Goal: Task Accomplishment & Management: Use online tool/utility

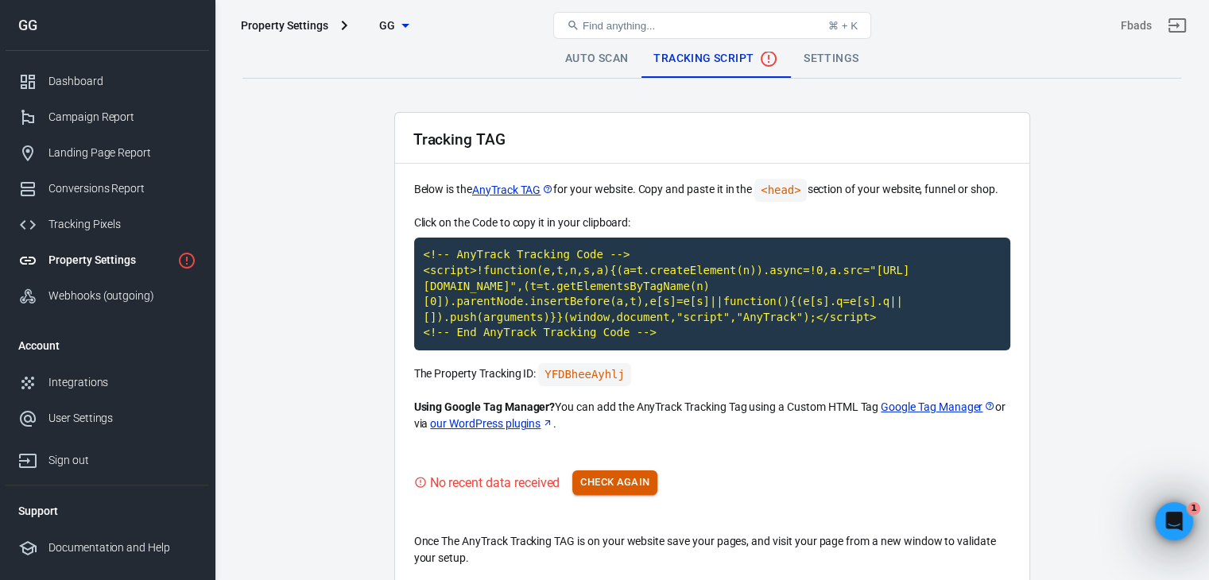
click at [639, 471] on button "Check Again" at bounding box center [615, 483] width 85 height 25
click at [854, 64] on link "Settings" at bounding box center [831, 59] width 80 height 38
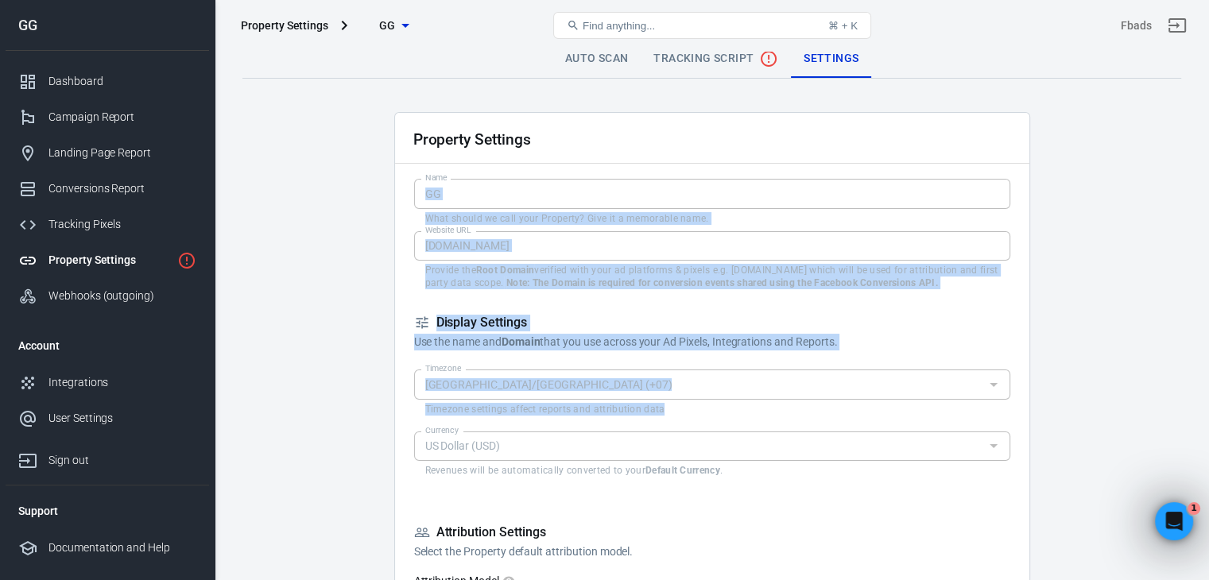
drag, startPoint x: 1062, startPoint y: 157, endPoint x: 1050, endPoint y: 122, distance: 36.2
drag, startPoint x: 1144, startPoint y: 281, endPoint x: 1131, endPoint y: 104, distance: 177.1
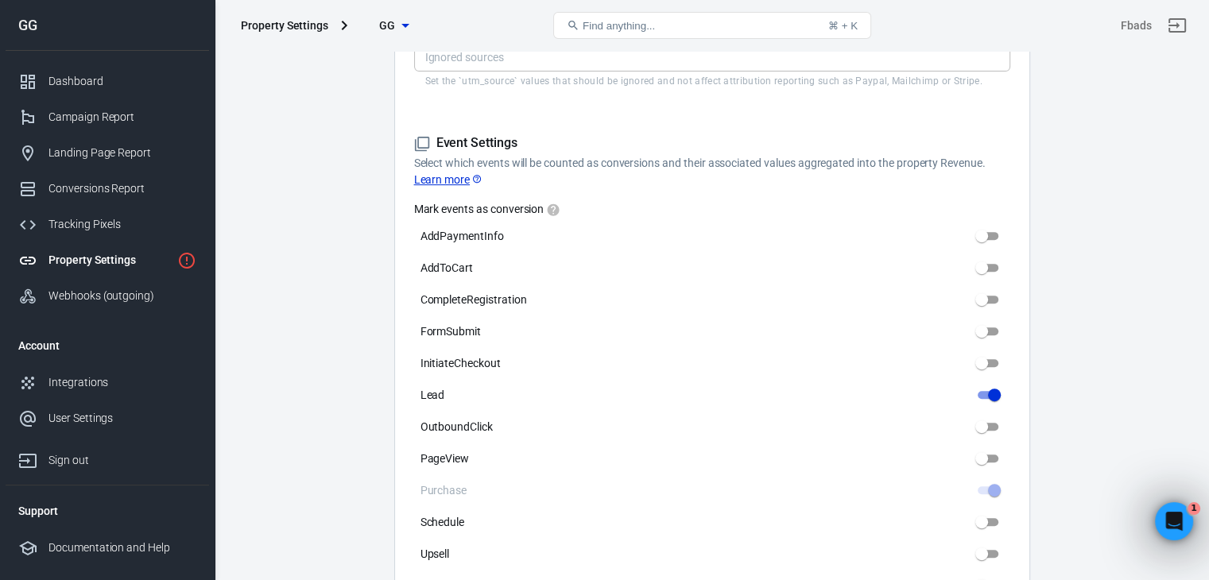
scroll to position [654, 0]
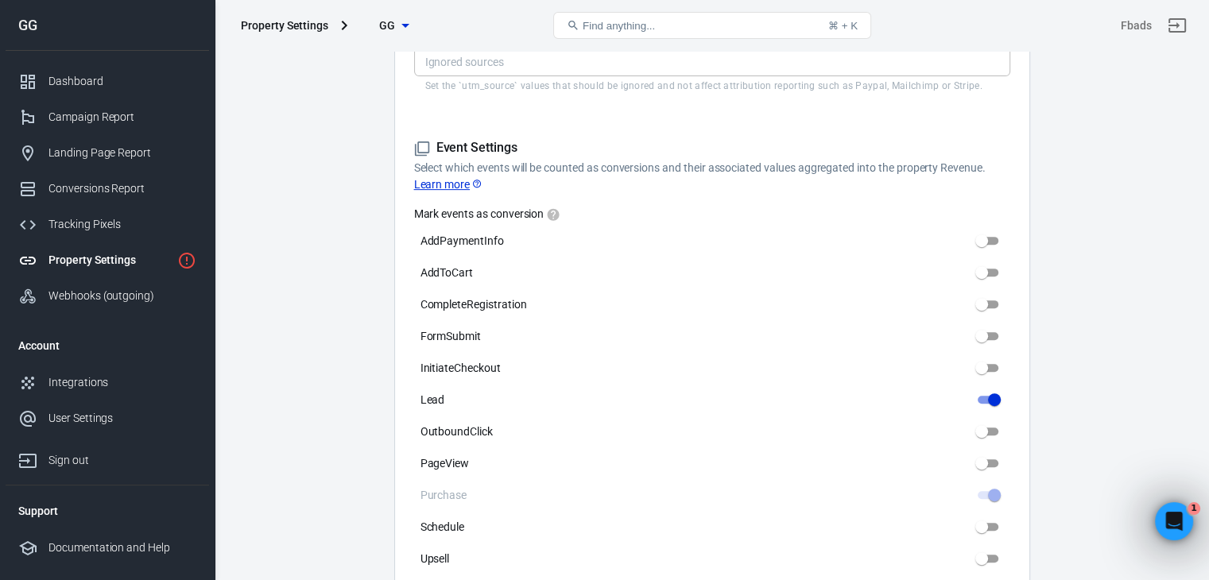
click at [1186, 210] on div "Auto Scan Tracking Script Settings Property Settings Name GG Name What should w…" at bounding box center [712, 438] width 995 height 2083
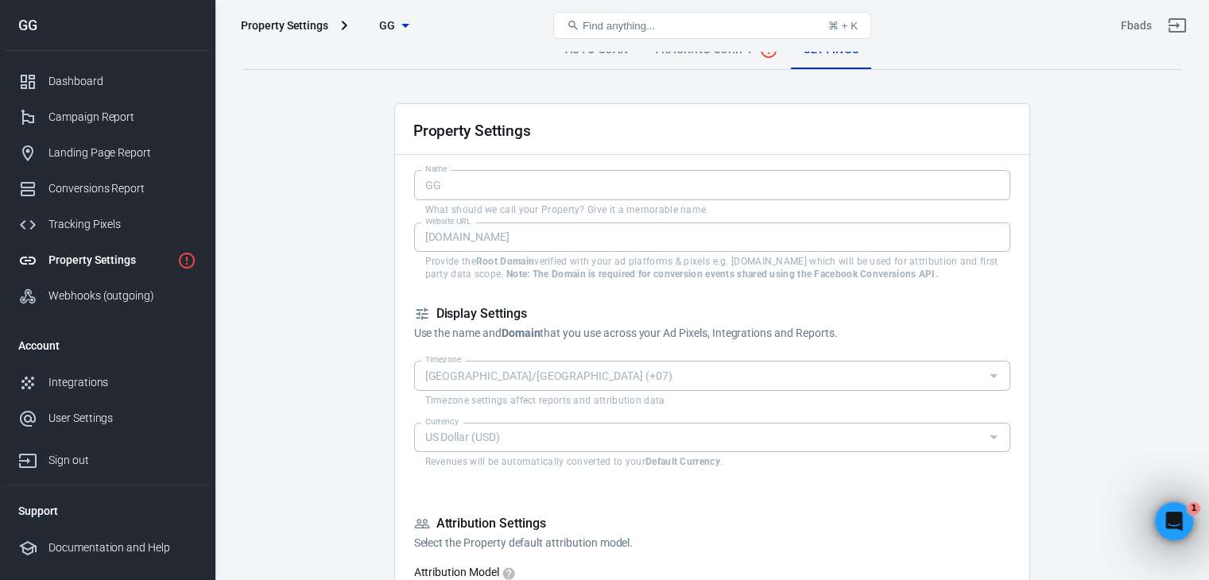
scroll to position [0, 0]
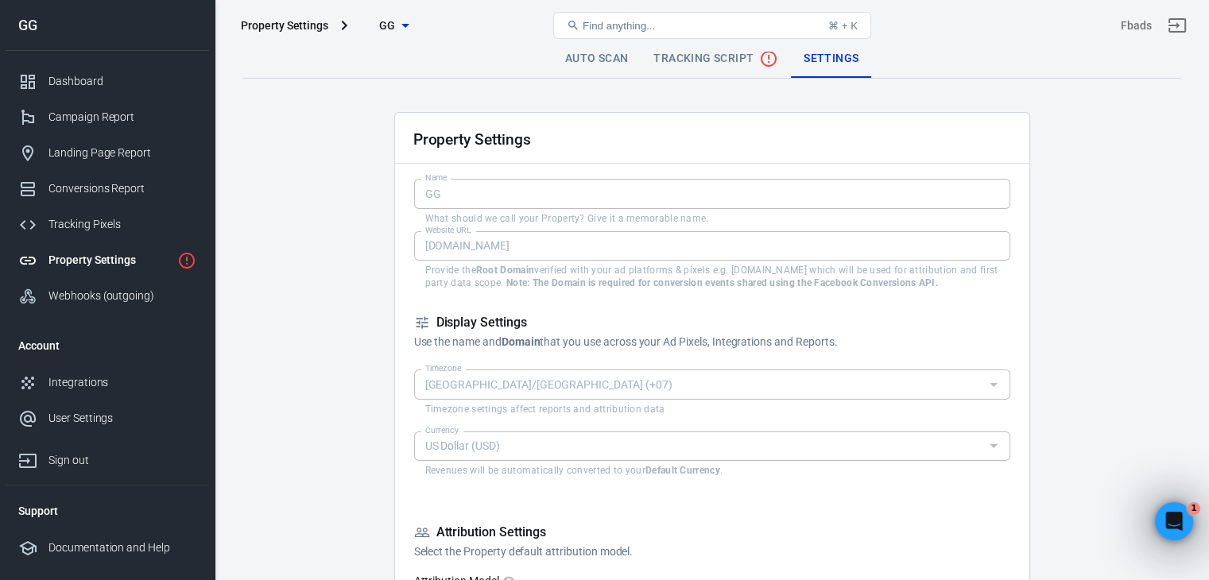
click at [621, 64] on link "Auto Scan" at bounding box center [597, 59] width 89 height 38
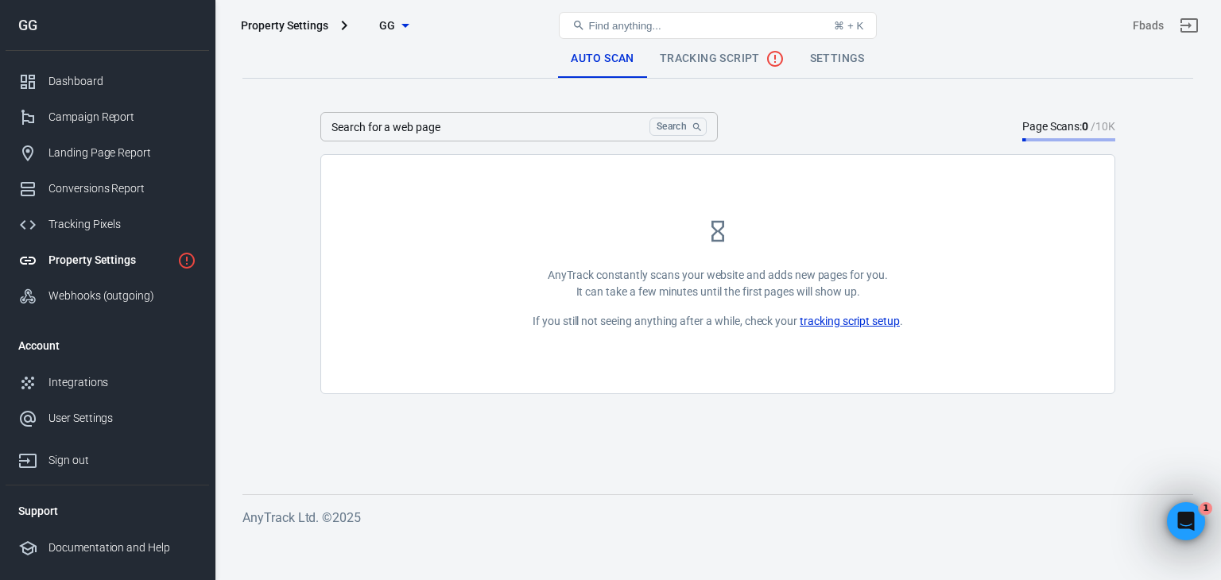
click at [864, 319] on link "tracking script setup" at bounding box center [850, 321] width 100 height 17
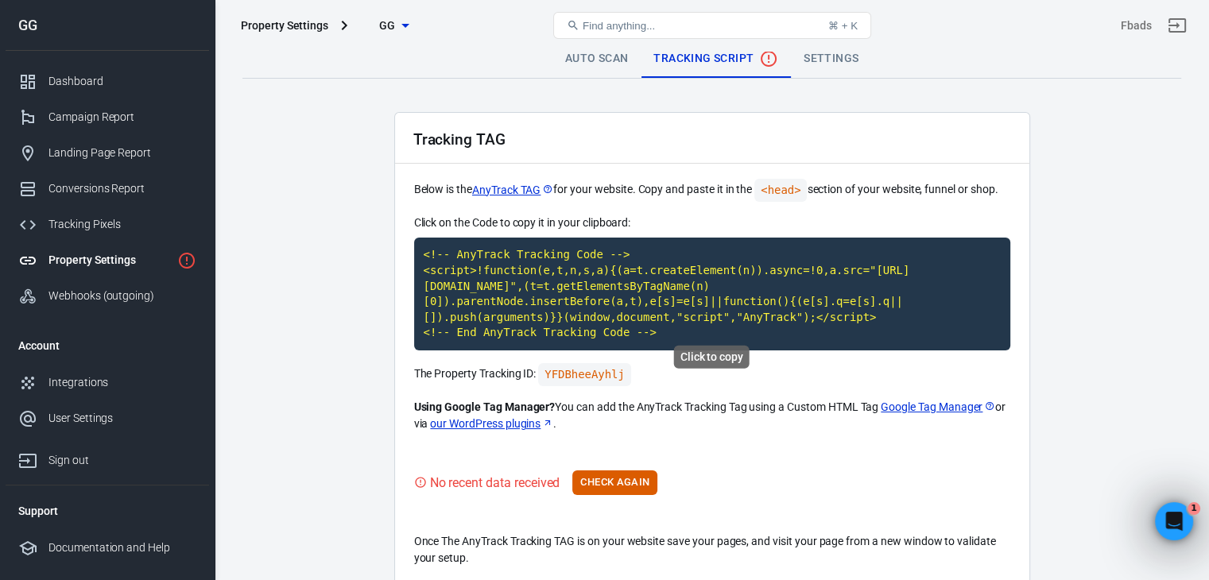
click at [1091, 259] on main "Auto Scan Tracking Script Settings Tracking TAG Below is the AnyTrack TAG for y…" at bounding box center [712, 313] width 939 height 547
click at [633, 471] on button "Check Again" at bounding box center [615, 483] width 85 height 25
click at [604, 363] on code "YFDBheeAyhlj" at bounding box center [584, 374] width 93 height 23
click at [635, 478] on button "Check Again" at bounding box center [615, 483] width 85 height 25
click at [181, 261] on icon "Property is not installed yet" at bounding box center [186, 260] width 19 height 19
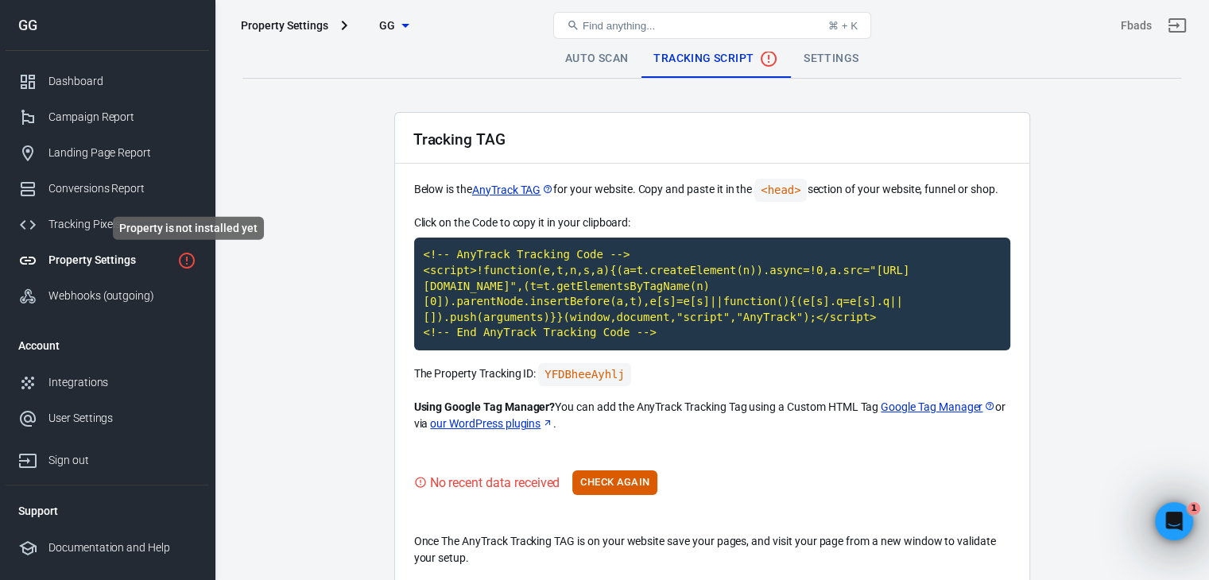
click at [600, 50] on div "Property Settings GG Find anything... ⌘ + K Fbads" at bounding box center [712, 25] width 994 height 51
click at [595, 58] on link "Auto Scan" at bounding box center [597, 59] width 89 height 38
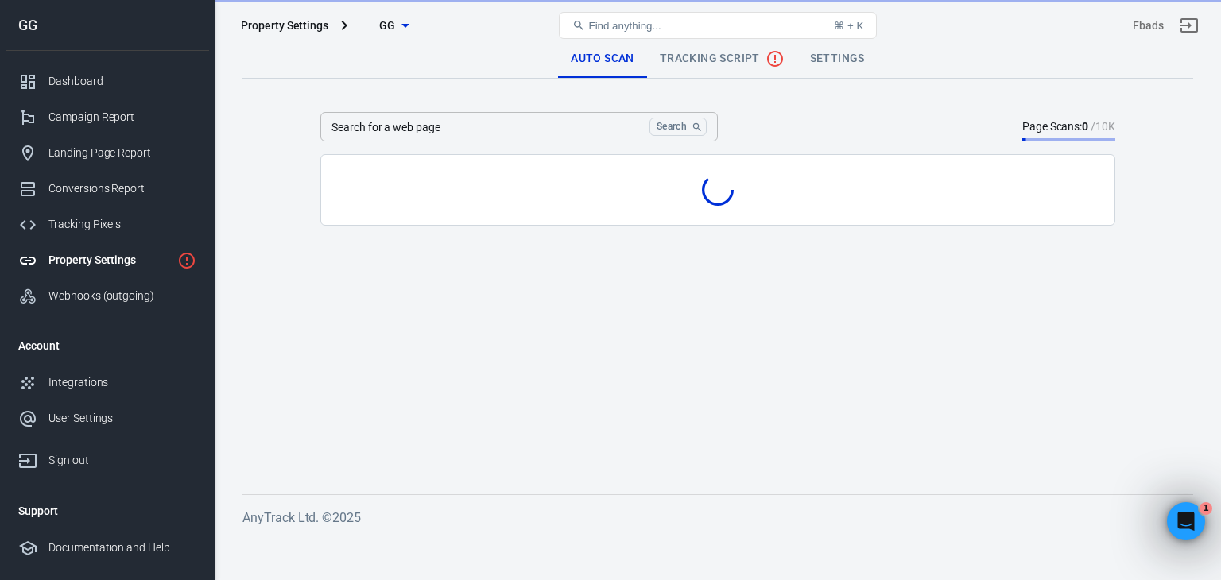
click at [612, 58] on link "Auto Scan" at bounding box center [602, 59] width 89 height 38
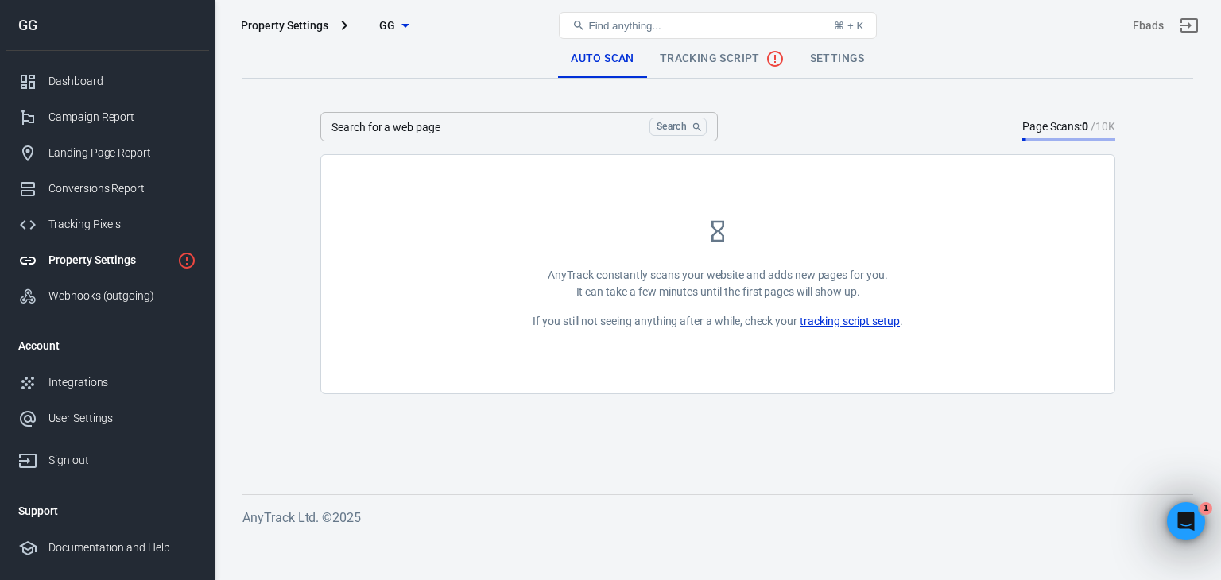
click at [541, 458] on main "Auto Scan Tracking Script Settings Search for a web page Search Search for a we…" at bounding box center [718, 254] width 951 height 429
click at [426, 470] on div "Auto Scan Tracking Script Settings Search for a web page Search Search for a we…" at bounding box center [718, 294] width 1007 height 487
click at [723, 62] on span "Tracking Script" at bounding box center [722, 58] width 125 height 19
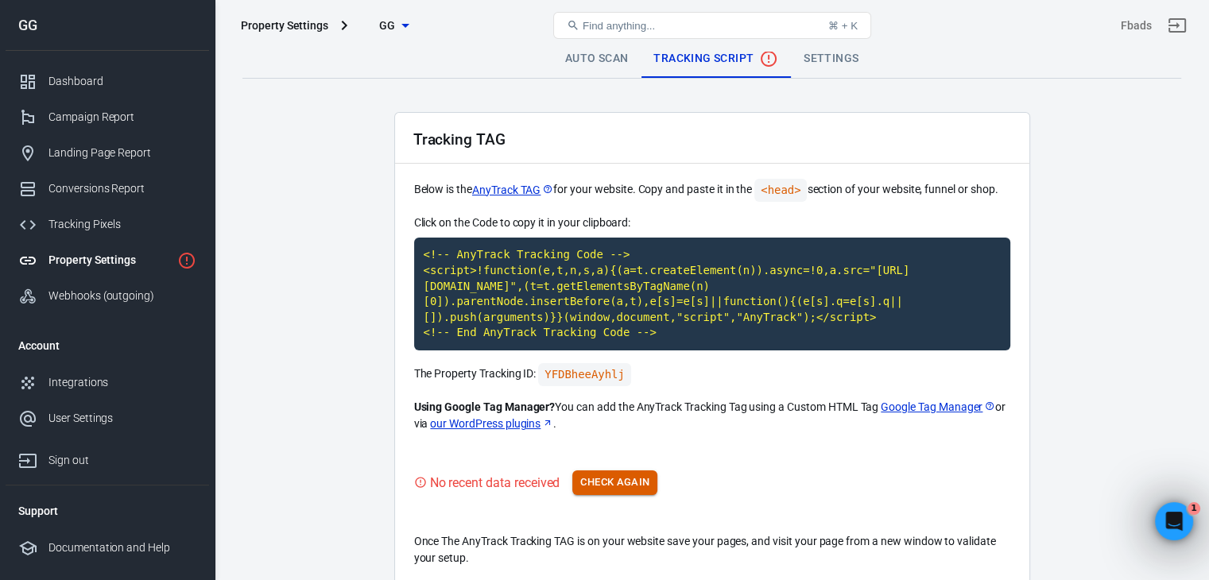
click at [639, 471] on button "Check Again" at bounding box center [615, 483] width 85 height 25
click at [951, 471] on div "No recent data received Check Again" at bounding box center [712, 483] width 596 height 25
click at [606, 307] on code "<!-- AnyTrack Tracking Code --> <script>!function(e,t,n,s,a){(a=t.createElement…" at bounding box center [712, 294] width 596 height 113
